Goal: Task Accomplishment & Management: Manage account settings

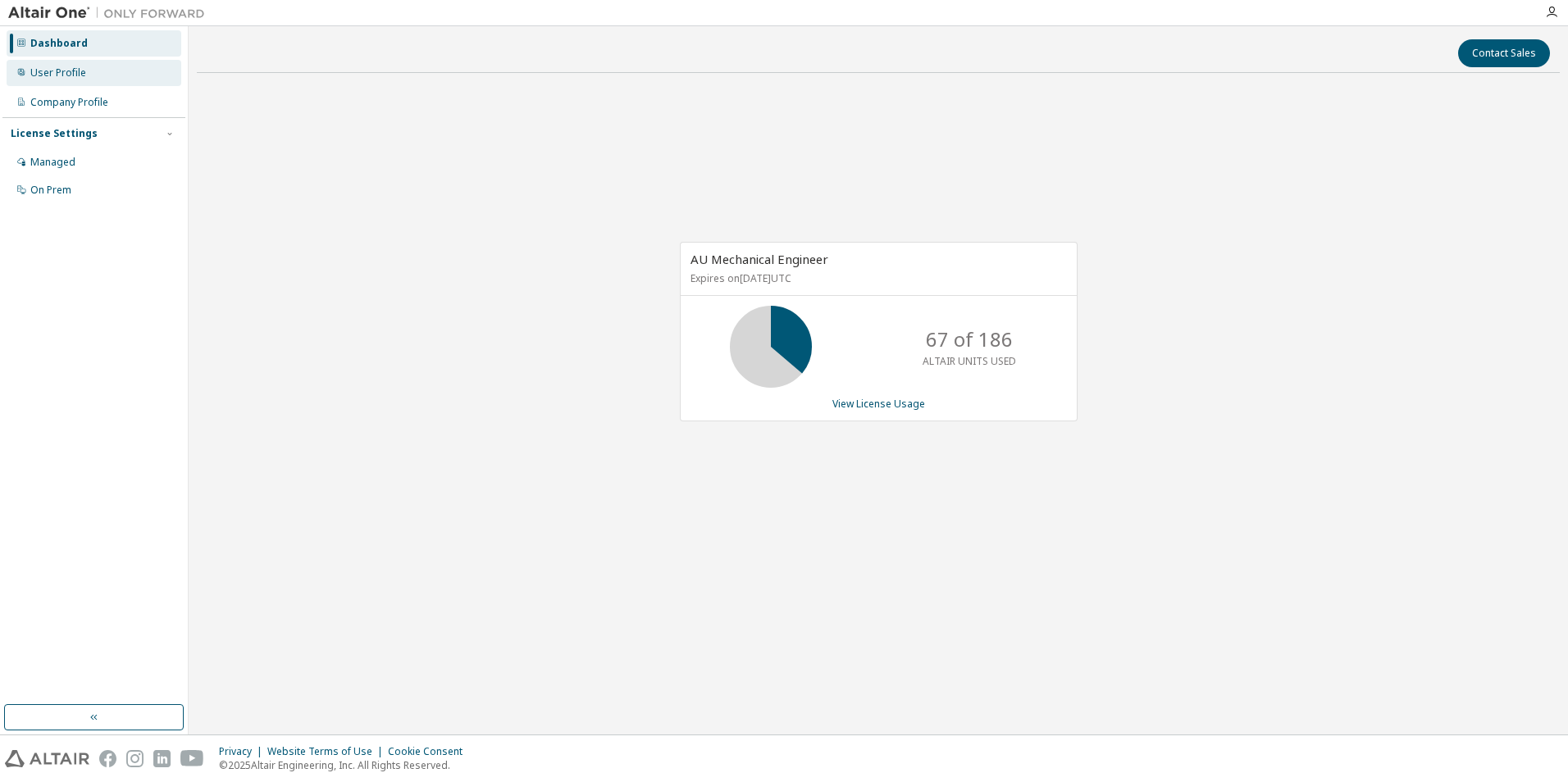
click at [56, 72] on div "User Profile" at bounding box center [58, 72] width 56 height 13
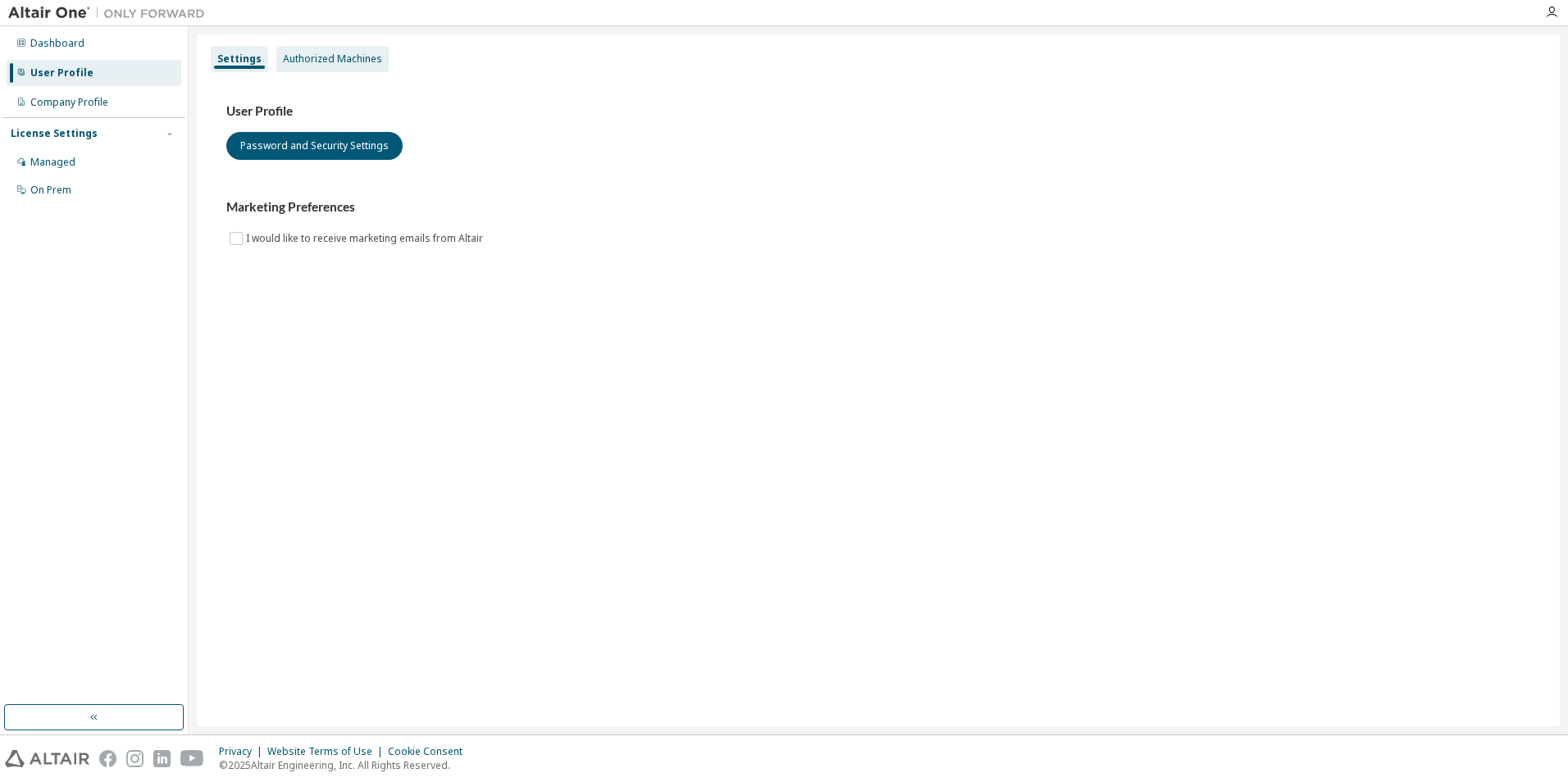
click at [328, 54] on div "Authorized Machines" at bounding box center [332, 59] width 99 height 13
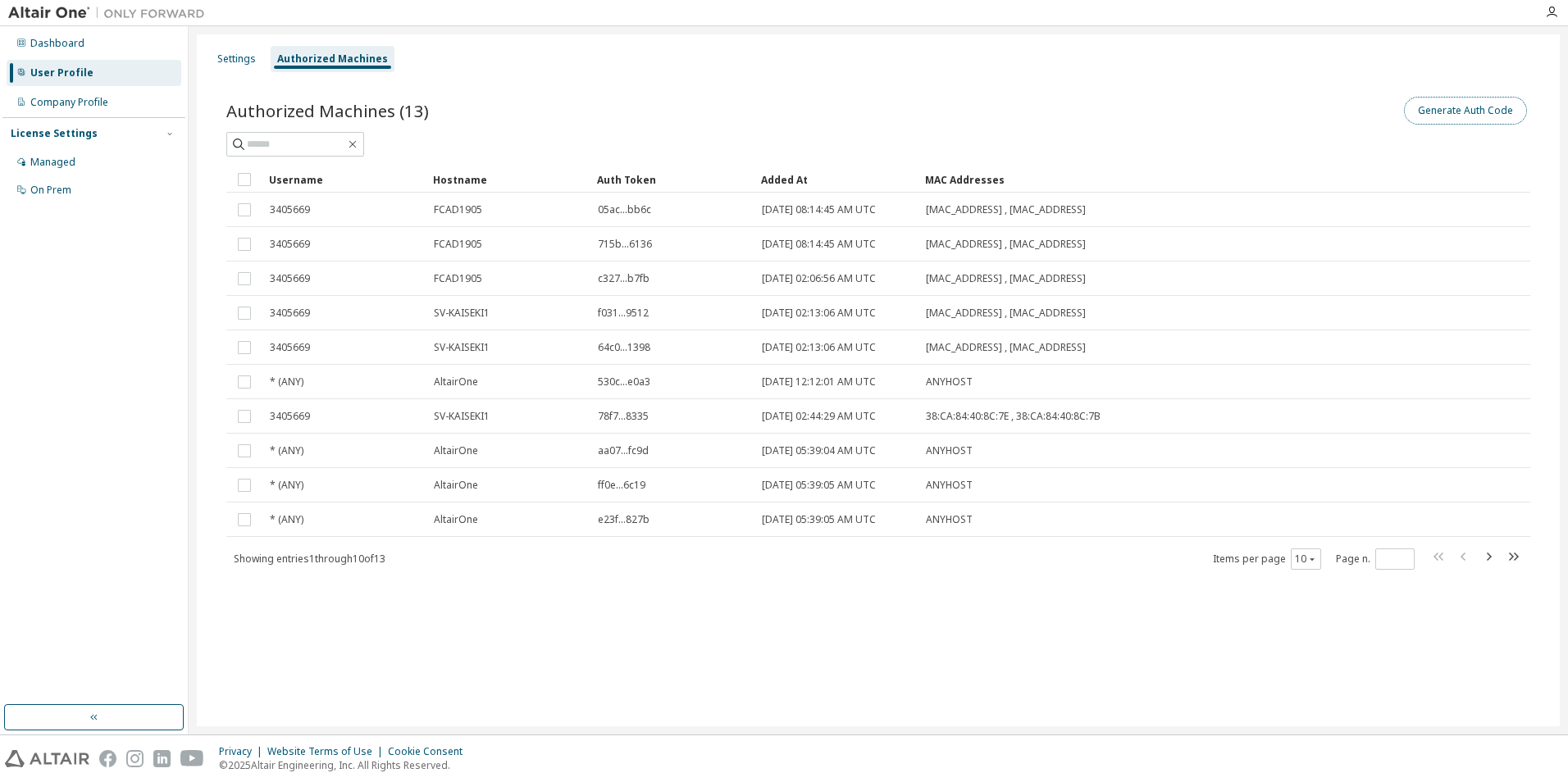
click at [1480, 108] on button "Generate Auth Code" at bounding box center [1466, 111] width 123 height 27
